Goal: Information Seeking & Learning: Learn about a topic

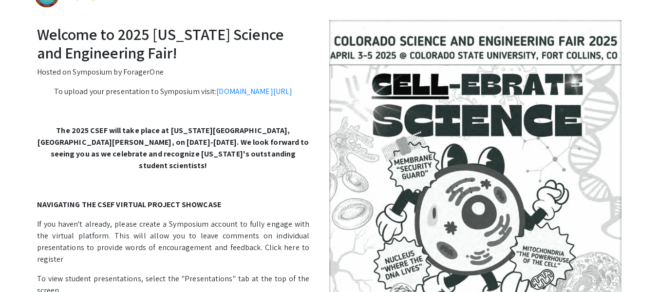
scroll to position [14, 0]
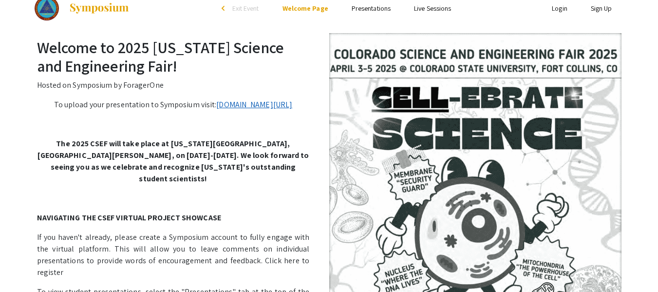
click at [223, 103] on link "[DOMAIN_NAME][URL]" at bounding box center [254, 104] width 76 height 10
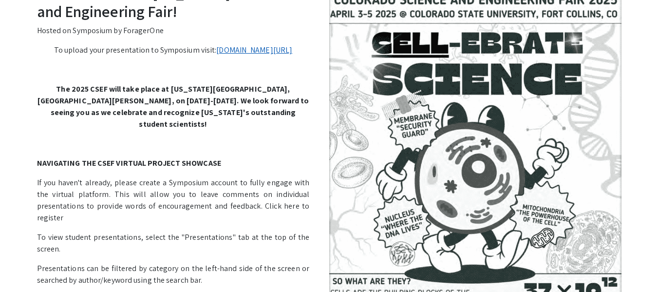
scroll to position [0, 0]
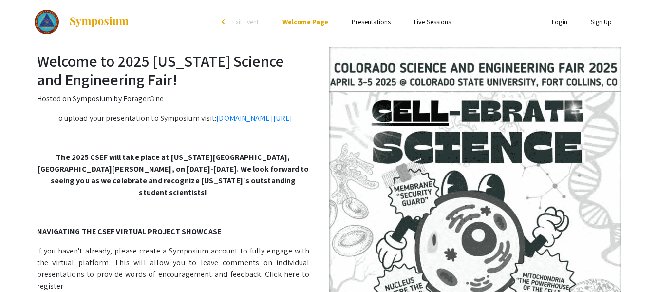
click at [376, 24] on link "Presentations" at bounding box center [371, 22] width 39 height 9
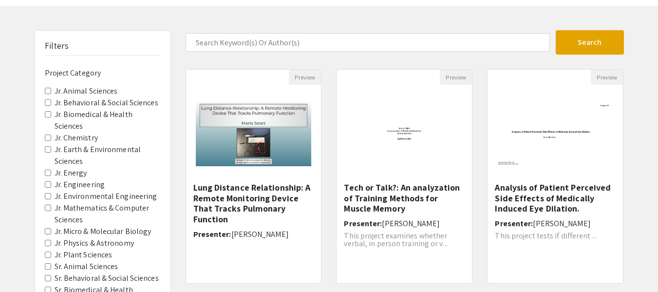
scroll to position [42, 0]
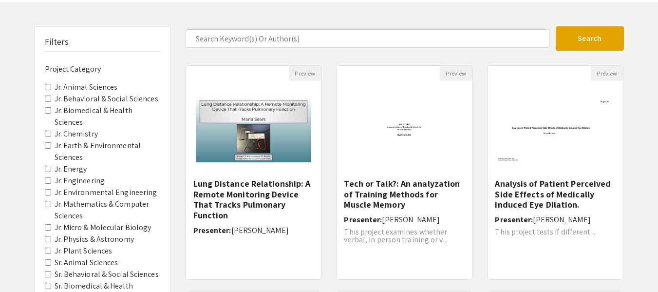
click at [45, 136] on Chemistry "Jr. Chemistry" at bounding box center [48, 133] width 6 height 6
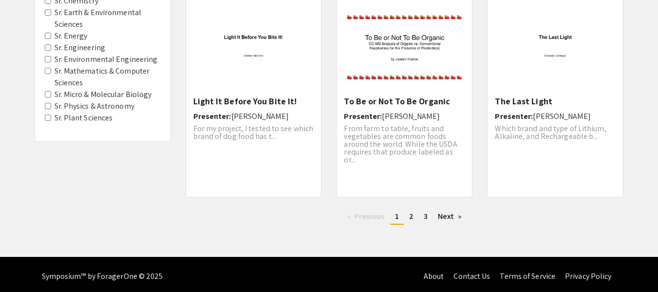
scroll to position [354, 0]
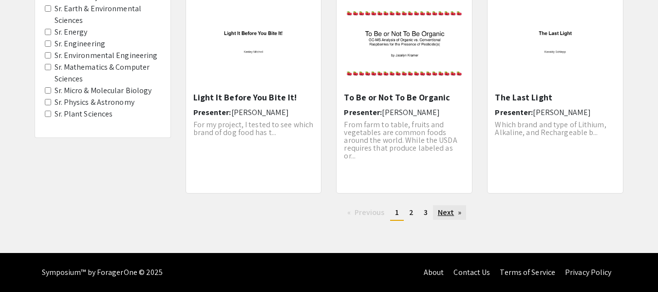
click at [438, 215] on link "Next page" at bounding box center [450, 212] width 34 height 15
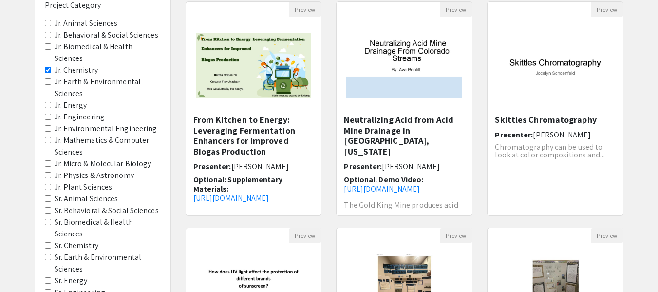
scroll to position [110, 0]
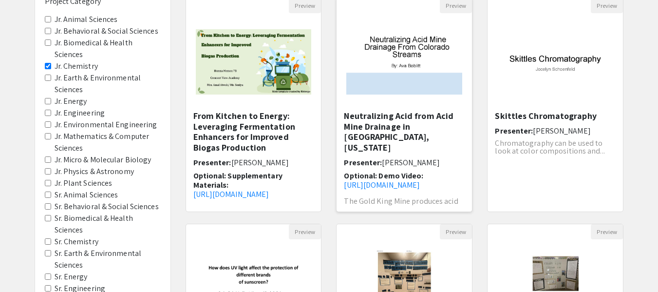
click at [401, 121] on h5 "Neutralizing Acid from Acid Mine Drainage in [GEOGRAPHIC_DATA], [US_STATE]" at bounding box center [404, 132] width 121 height 42
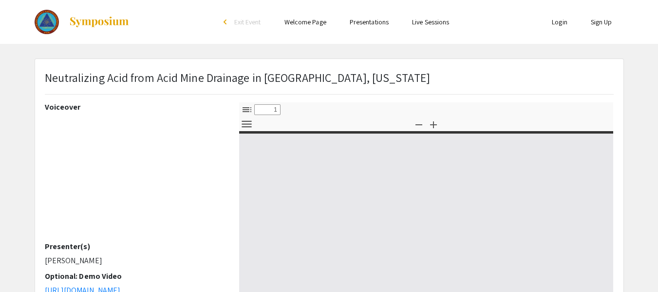
select select "custom"
type input "0"
select select "custom"
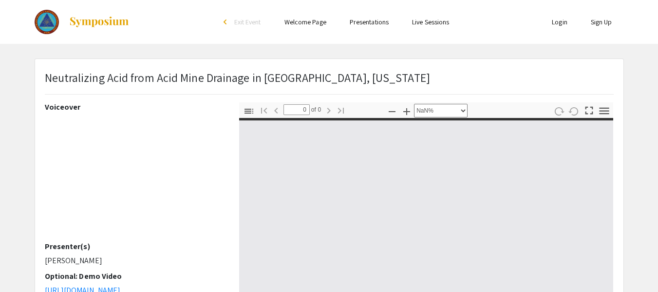
type input "1"
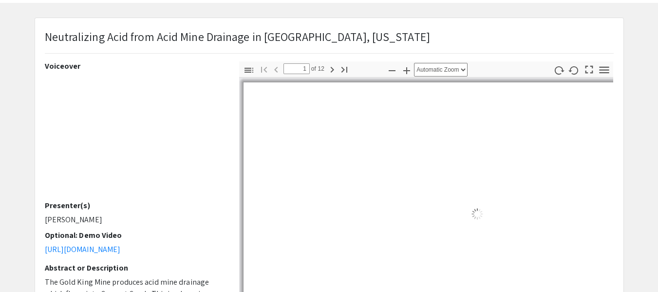
select select "auto"
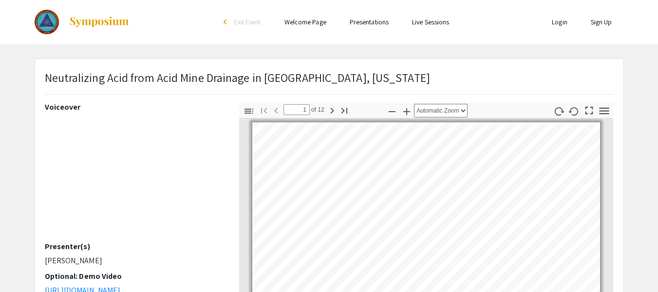
click at [311, 21] on link "Welcome Page" at bounding box center [305, 22] width 42 height 9
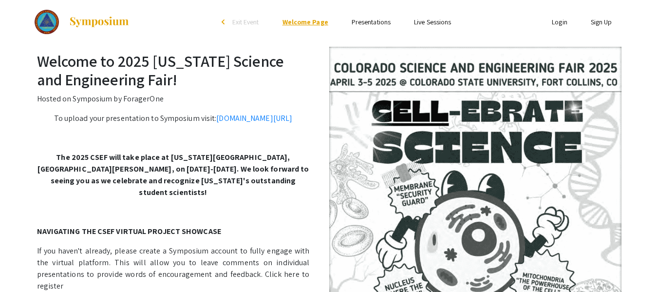
scroll to position [2, 0]
